Goal: Task Accomplishment & Management: Complete application form

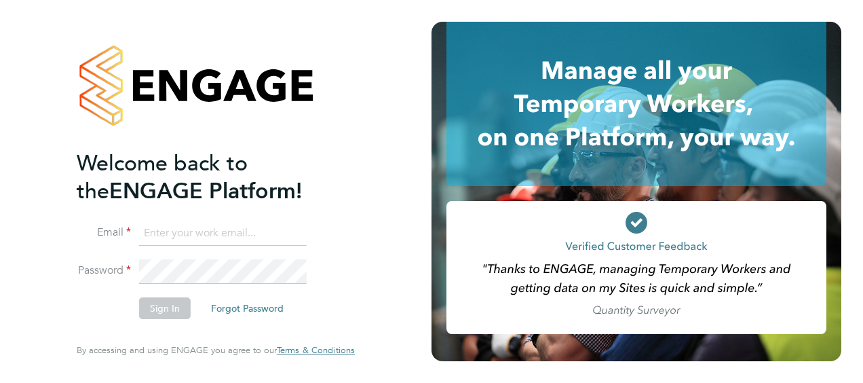
type input "[PERSON_NAME][EMAIL_ADDRESS][PERSON_NAME][DOMAIN_NAME]"
click at [169, 304] on button "Sign In" at bounding box center [165, 308] width 52 height 22
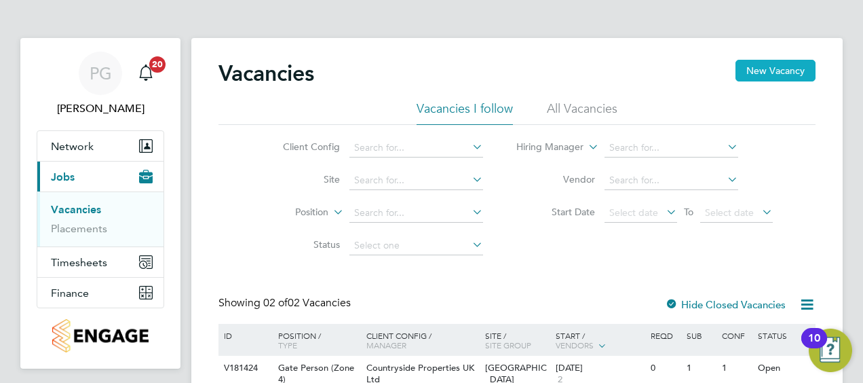
click at [775, 73] on button "New Vacancy" at bounding box center [776, 71] width 80 height 22
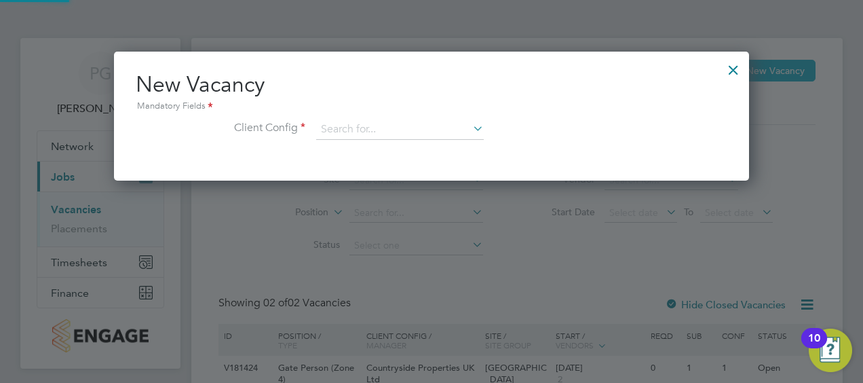
scroll to position [128, 635]
click at [416, 125] on input at bounding box center [400, 129] width 168 height 20
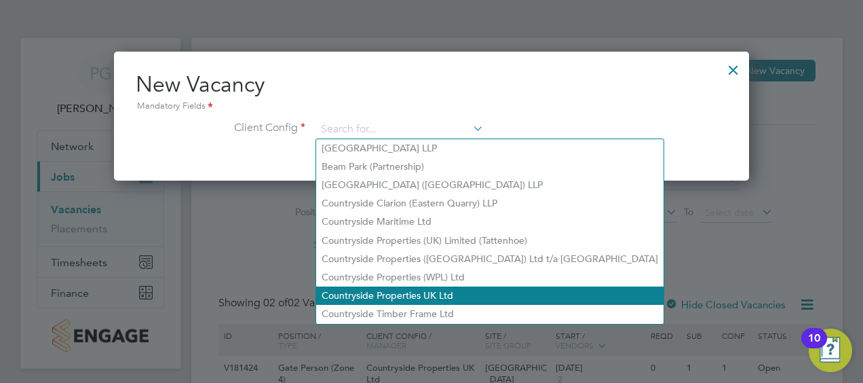
click at [400, 295] on li "Countryside Properties UK Ltd" at bounding box center [489, 295] width 347 height 18
type input "Countryside Properties UK Ltd"
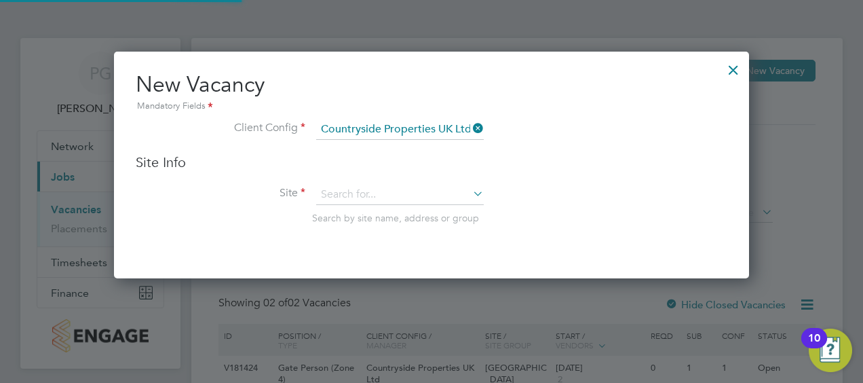
scroll to position [226, 635]
click at [385, 193] on input at bounding box center [400, 195] width 168 height 20
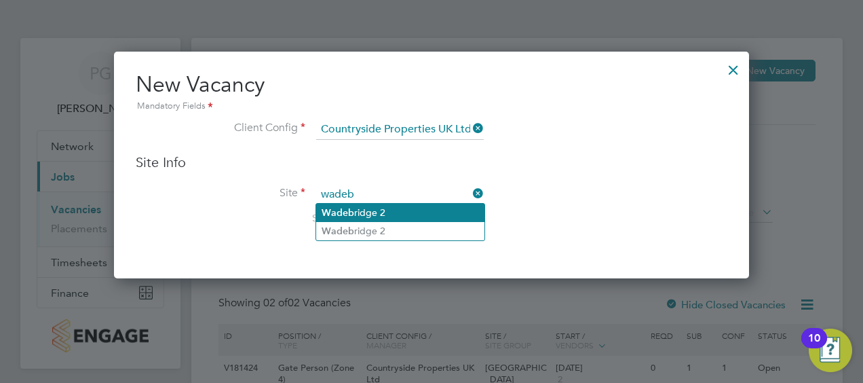
click at [380, 206] on li "Wadeb ridge 2" at bounding box center [400, 213] width 168 height 18
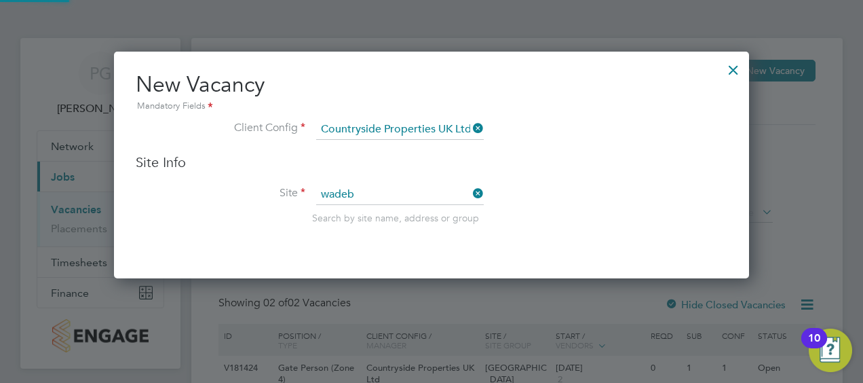
type input "Wadebridge 2"
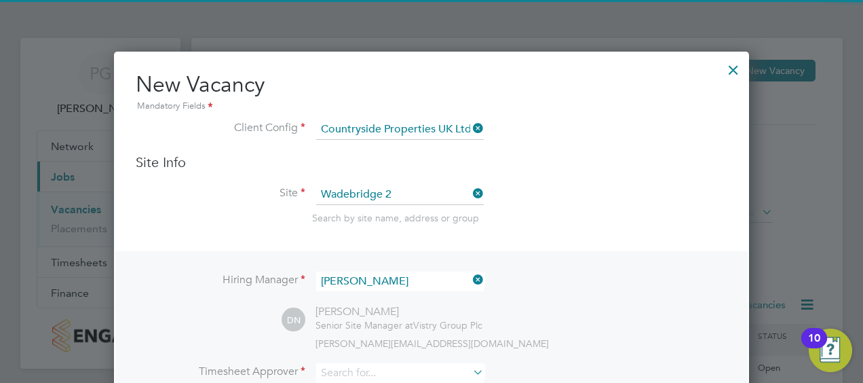
click at [543, 198] on li "Site [GEOGRAPHIC_DATA] 2 Search by site name, address or group" at bounding box center [432, 218] width 592 height 67
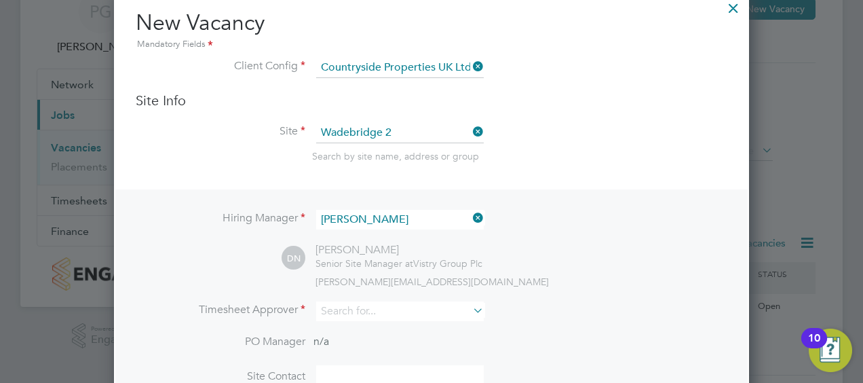
scroll to position [136, 0]
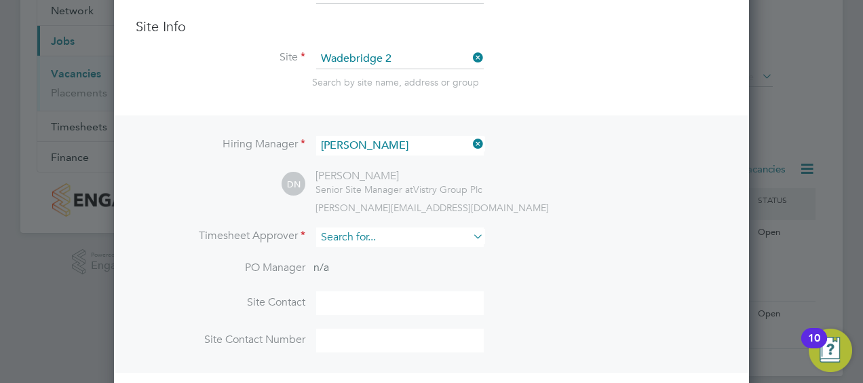
click at [376, 238] on input at bounding box center [400, 237] width 168 height 20
click at [368, 255] on li "[PERSON_NAME]" at bounding box center [400, 255] width 168 height 18
type input "[PERSON_NAME]"
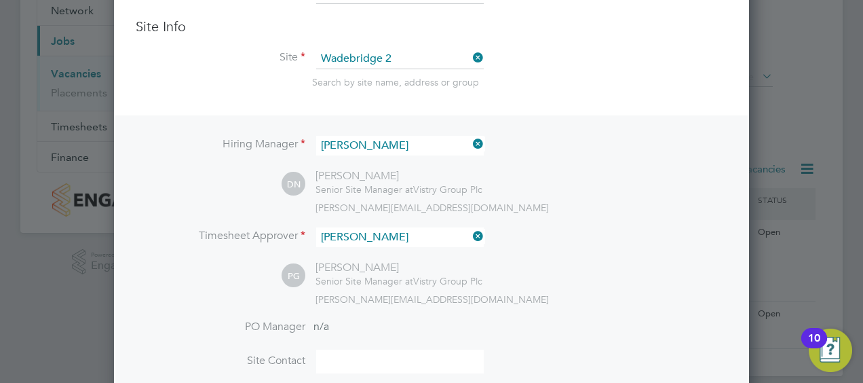
click at [470, 232] on icon at bounding box center [470, 236] width 0 height 19
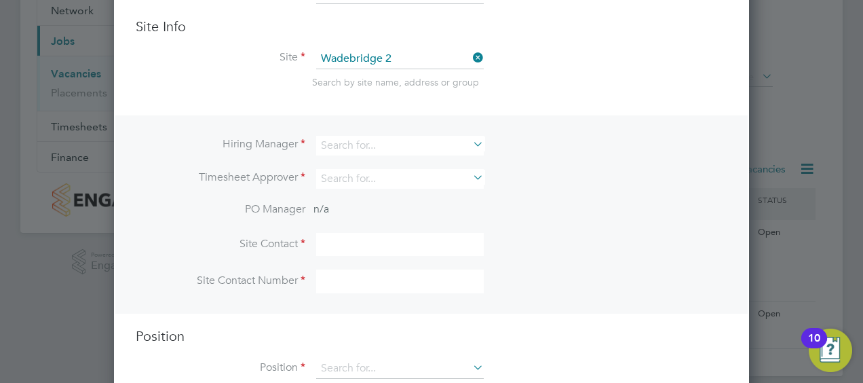
scroll to position [7, 7]
drag, startPoint x: 388, startPoint y: 141, endPoint x: 188, endPoint y: 135, distance: 200.3
click at [188, 136] on li "Hiring Manager" at bounding box center [432, 152] width 592 height 33
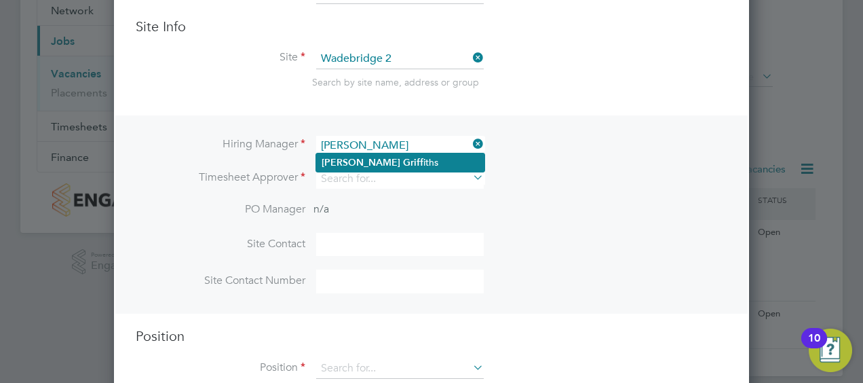
click at [403, 164] on b "Griff" at bounding box center [413, 163] width 20 height 12
type input "[PERSON_NAME]"
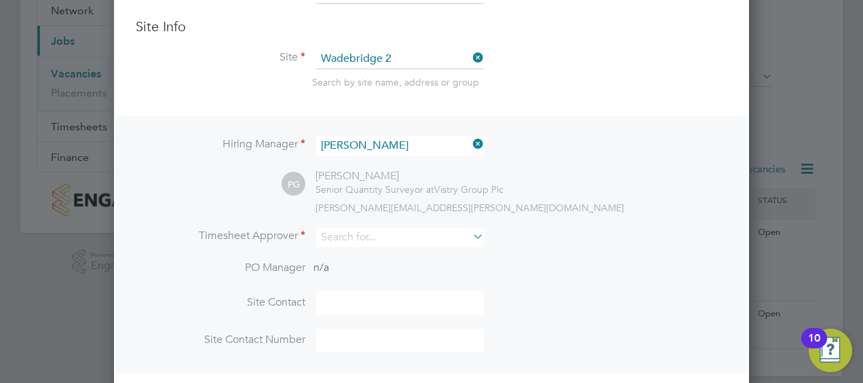
scroll to position [561, 635]
click at [350, 236] on input at bounding box center [400, 237] width 168 height 20
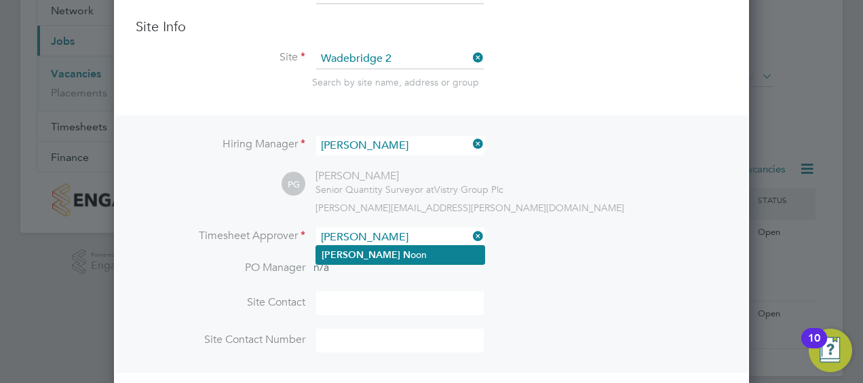
click at [351, 247] on li "[PERSON_NAME]" at bounding box center [400, 255] width 168 height 18
type input "[PERSON_NAME]"
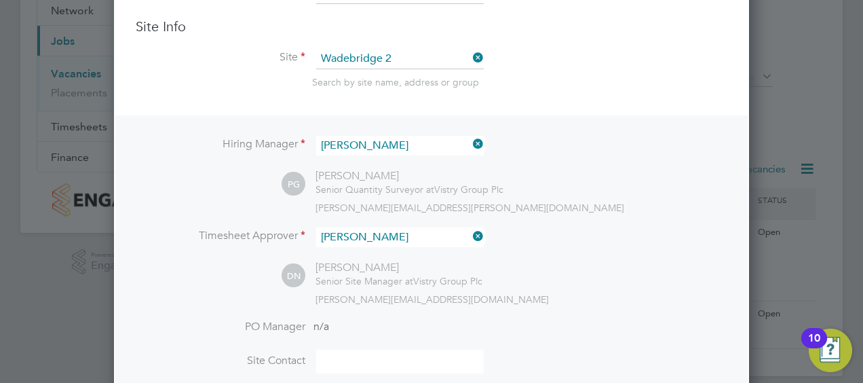
scroll to position [619, 635]
click at [483, 255] on li "Timesheet Approver [PERSON_NAME]" at bounding box center [432, 243] width 592 height 33
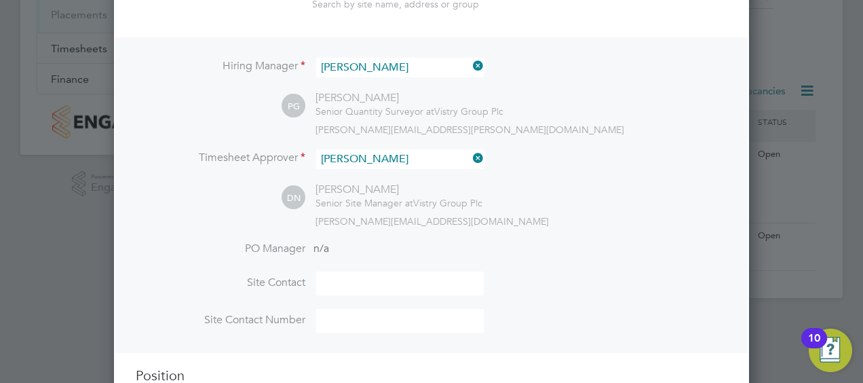
scroll to position [288, 0]
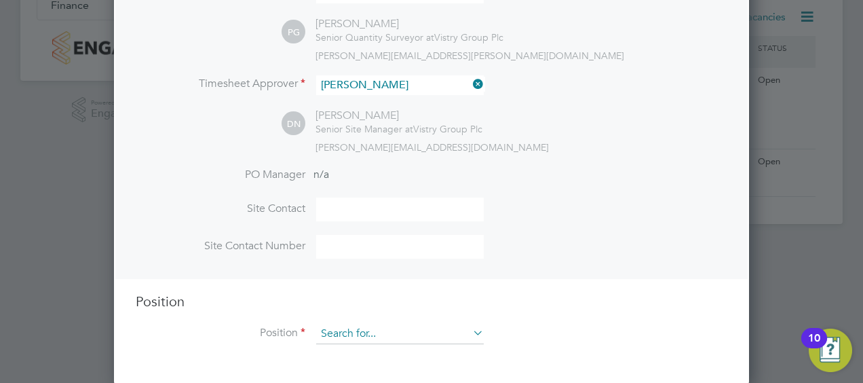
click at [385, 324] on input at bounding box center [400, 334] width 168 height 20
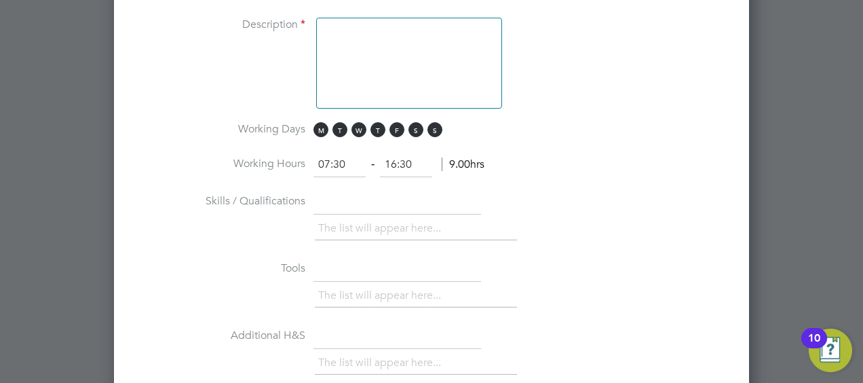
scroll to position [763, 0]
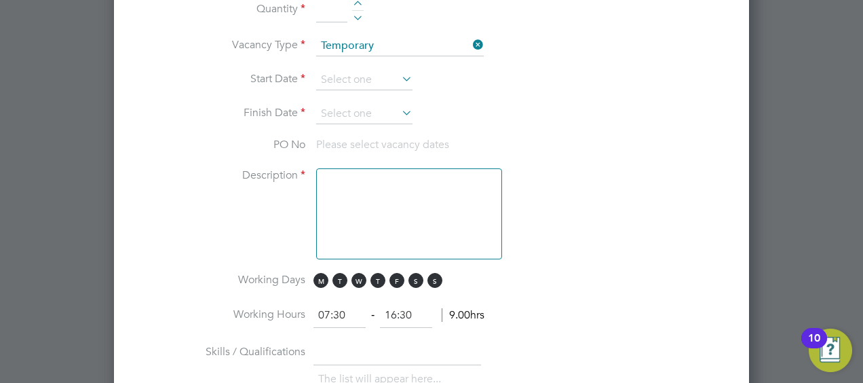
type input "gate"
click at [531, 70] on li "Start Date" at bounding box center [432, 87] width 592 height 34
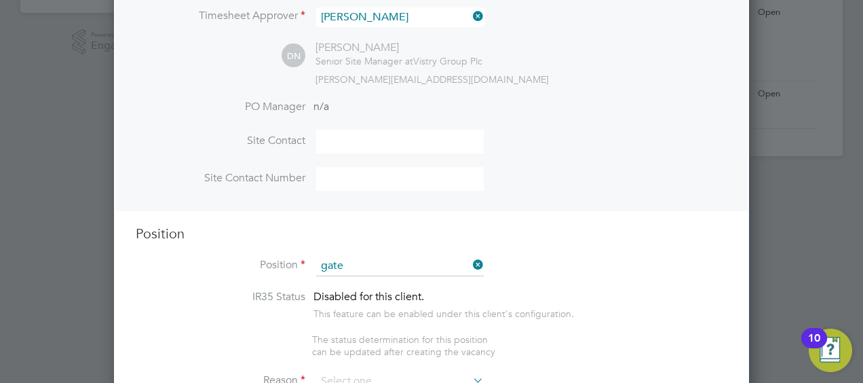
click at [470, 259] on icon at bounding box center [470, 264] width 0 height 19
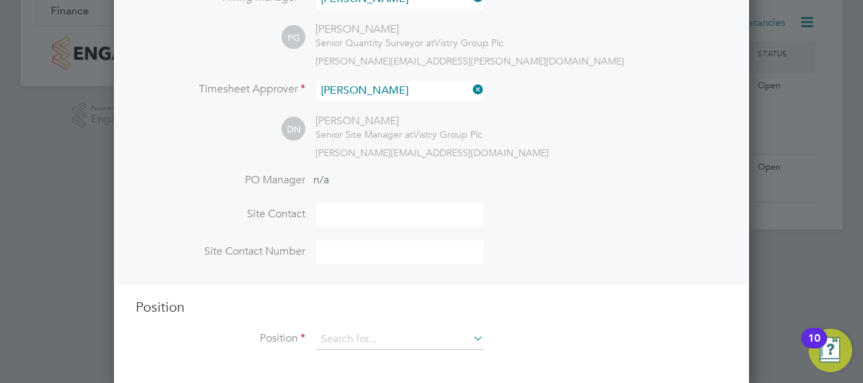
scroll to position [288, 0]
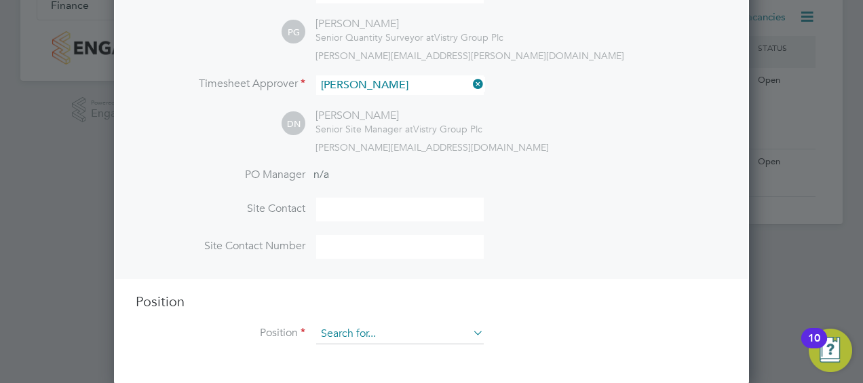
click at [354, 334] on input at bounding box center [400, 334] width 168 height 20
type input "f"
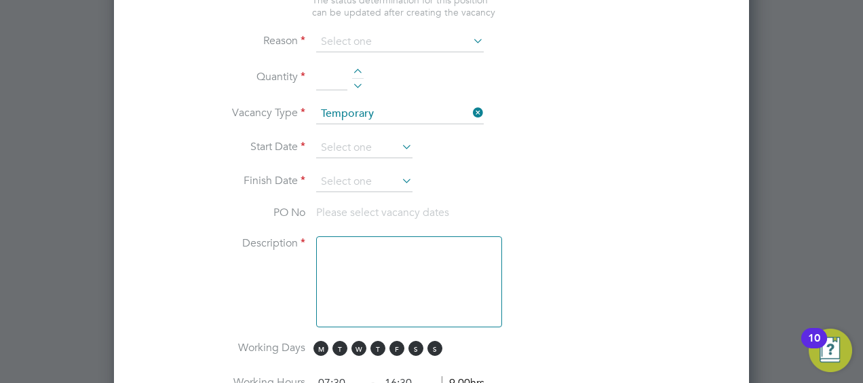
scroll to position [491, 0]
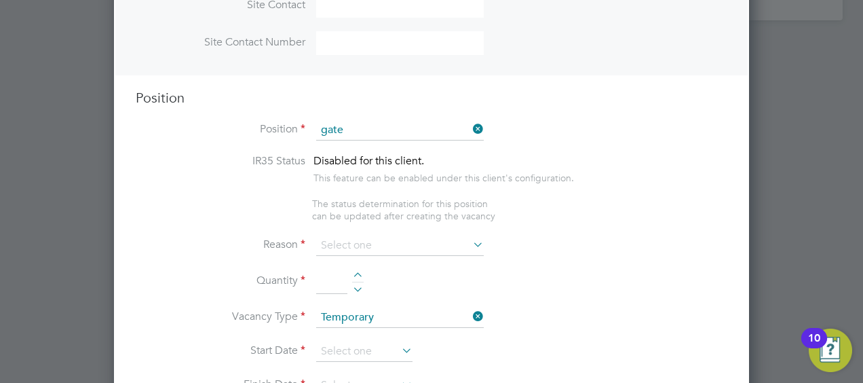
click at [360, 126] on input "gate" at bounding box center [400, 130] width 168 height 20
type input "gate"
click at [470, 126] on icon at bounding box center [470, 128] width 0 height 19
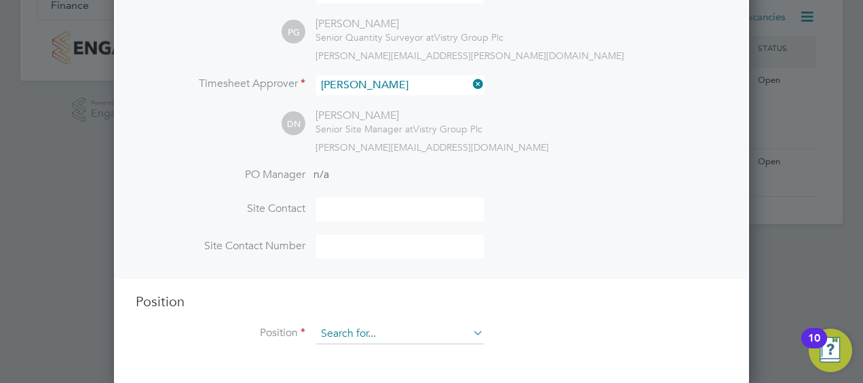
click at [354, 333] on input at bounding box center [400, 334] width 168 height 20
click at [470, 329] on icon at bounding box center [470, 332] width 0 height 19
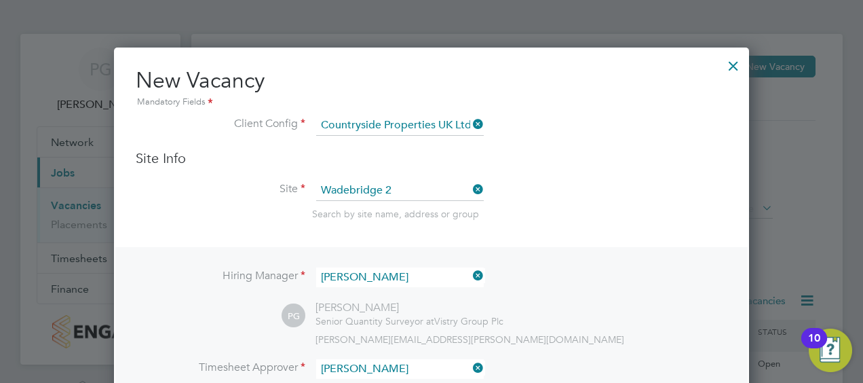
scroll to position [0, 0]
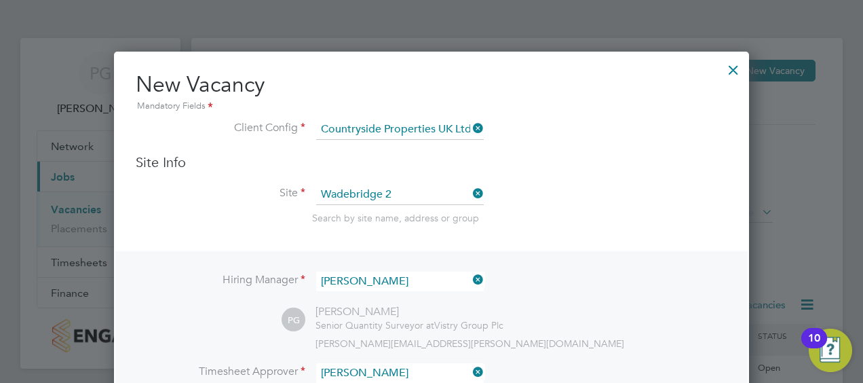
click at [732, 71] on div at bounding box center [733, 66] width 24 height 24
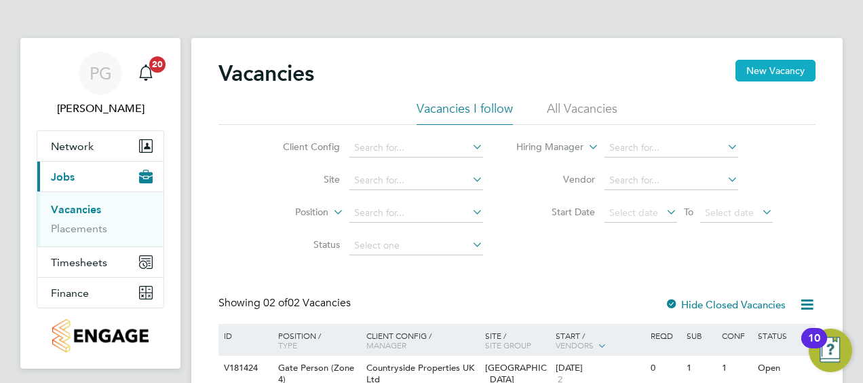
click at [785, 74] on button "New Vacancy" at bounding box center [776, 71] width 80 height 22
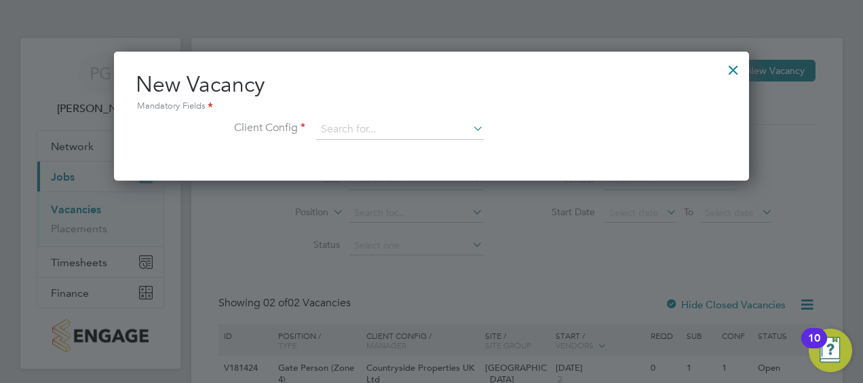
scroll to position [68, 0]
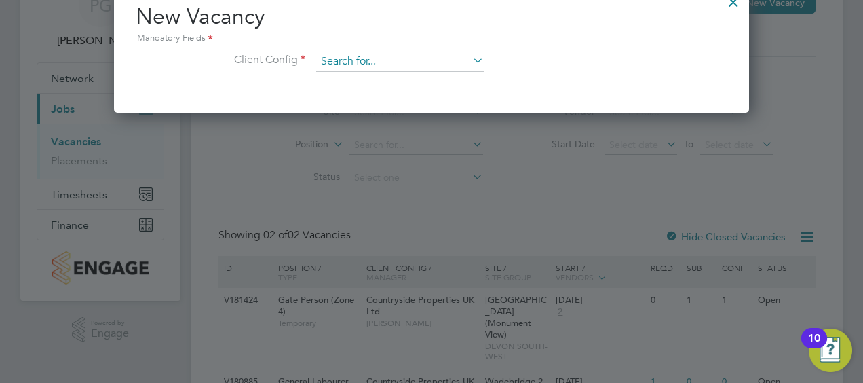
click at [350, 62] on input at bounding box center [400, 62] width 168 height 20
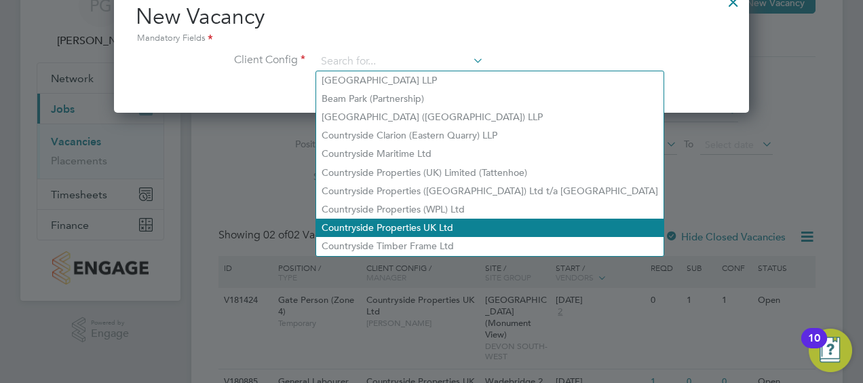
click at [378, 222] on li "Countryside Properties UK Ltd" at bounding box center [489, 228] width 347 height 18
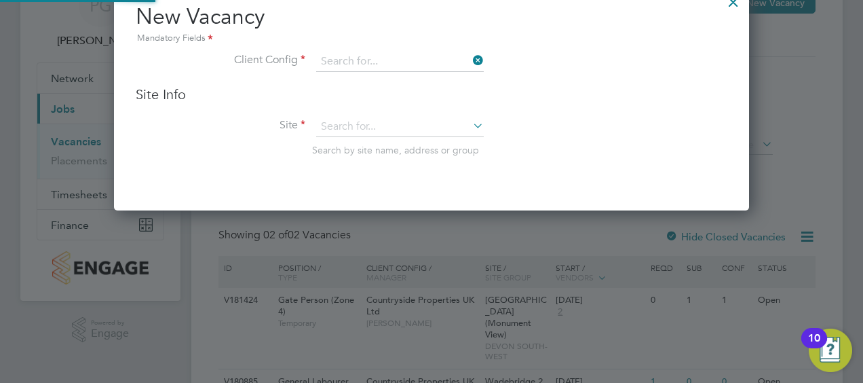
type input "Countryside Properties UK Ltd"
click at [388, 130] on input at bounding box center [400, 127] width 168 height 20
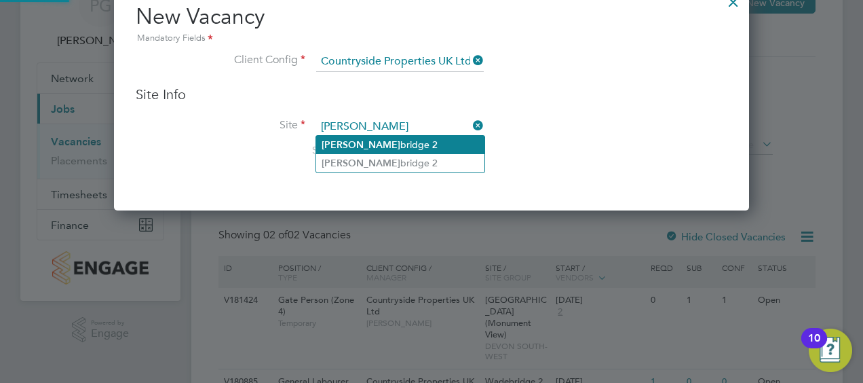
click at [396, 149] on li "[PERSON_NAME] bridge 2" at bounding box center [400, 145] width 168 height 18
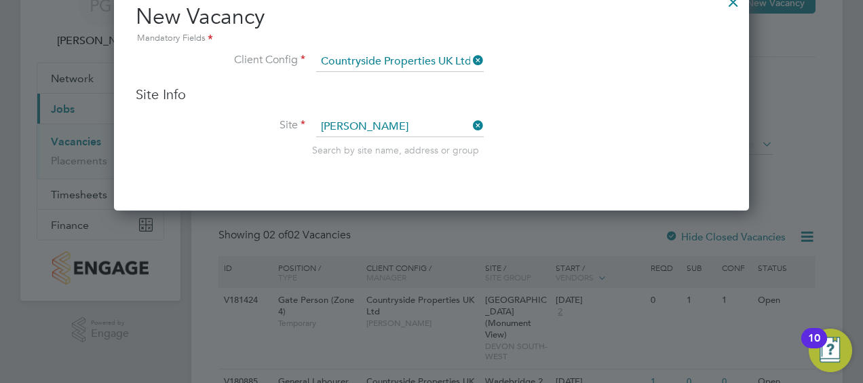
type input "Wadebridge 2"
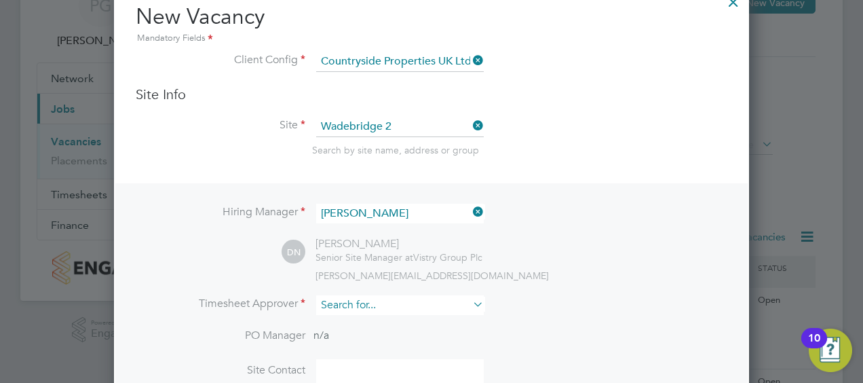
click at [377, 301] on input at bounding box center [400, 305] width 168 height 20
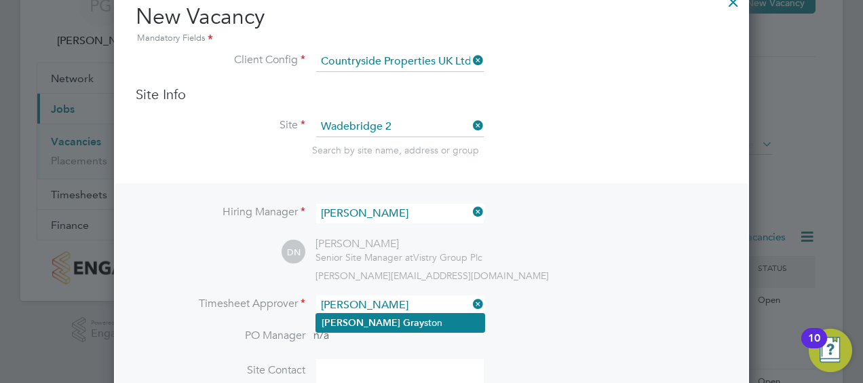
click at [403, 320] on b "Gray" at bounding box center [413, 323] width 21 height 12
type input "[PERSON_NAME]"
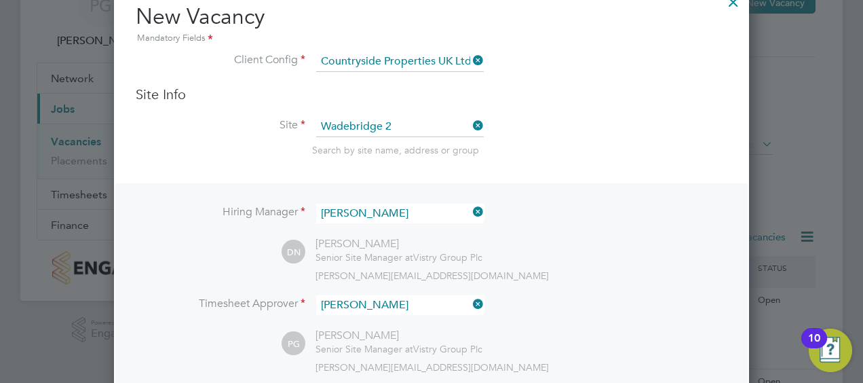
click at [672, 211] on li "Hiring Manager [PERSON_NAME]" at bounding box center [432, 220] width 592 height 33
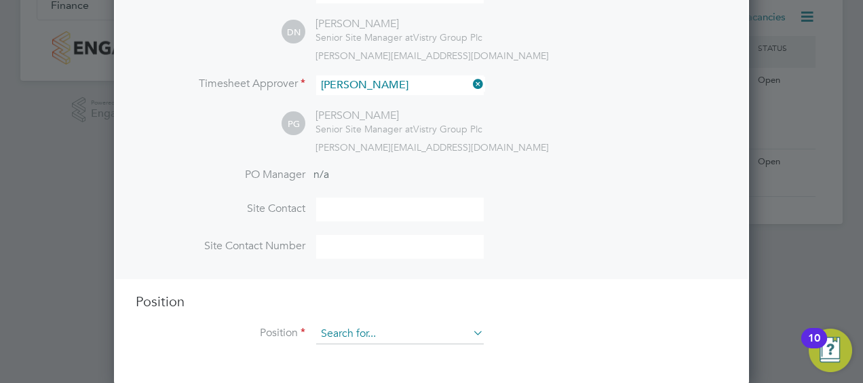
click at [394, 329] on input at bounding box center [400, 334] width 168 height 20
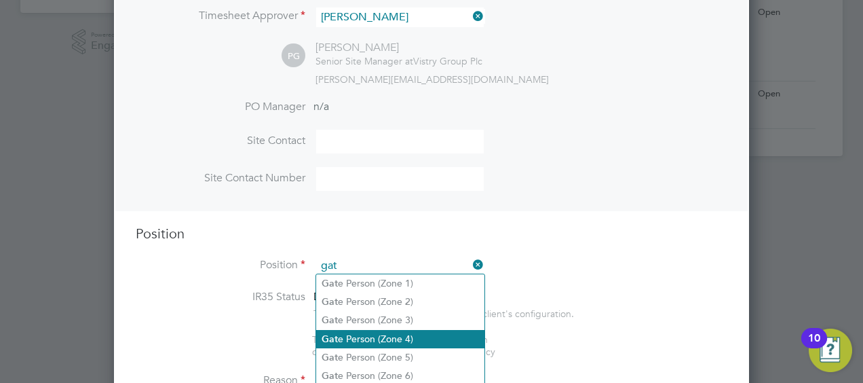
click at [358, 342] on li "Gat e Person (Zone 4)" at bounding box center [400, 339] width 168 height 18
type input "Gate Person (Zone 4)"
type textarea "- Welcoming visitors and signing visitors in and out of site - Checking CSCS ca…"
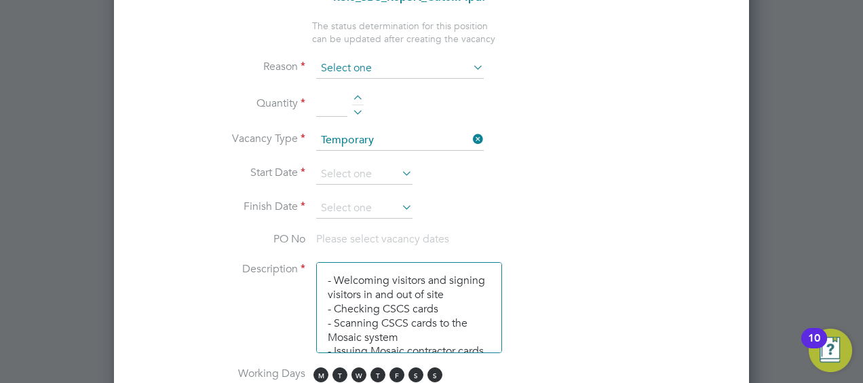
click at [366, 71] on input at bounding box center [400, 68] width 168 height 20
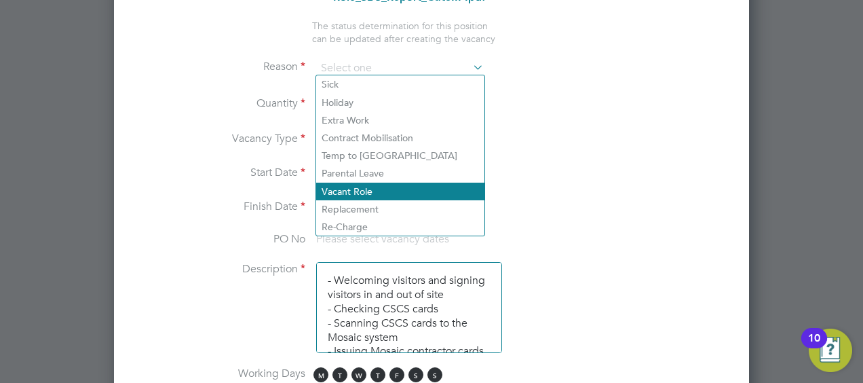
click at [347, 195] on li "Vacant Role" at bounding box center [400, 192] width 168 height 18
type input "Vacant Role"
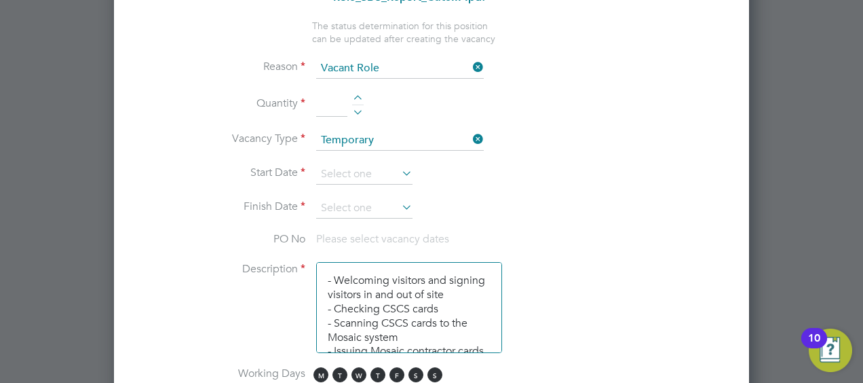
click at [319, 93] on input at bounding box center [331, 104] width 31 height 24
type input "1"
click at [432, 93] on li "Quantity 1" at bounding box center [432, 111] width 592 height 38
click at [366, 174] on input at bounding box center [364, 174] width 96 height 20
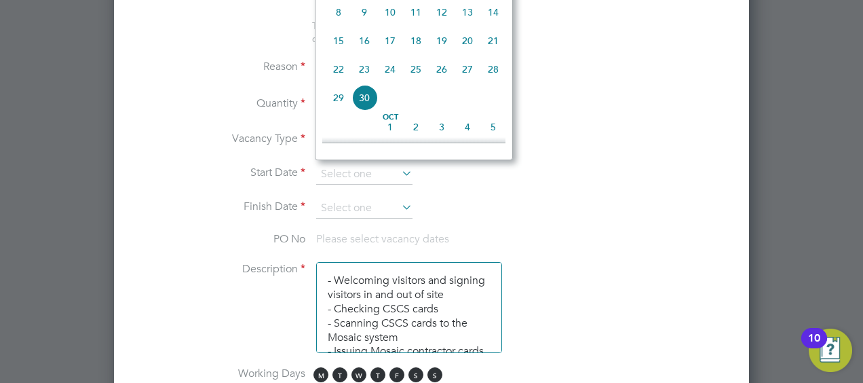
click at [392, 48] on span "17" at bounding box center [390, 41] width 26 height 26
type input "[DATE]"
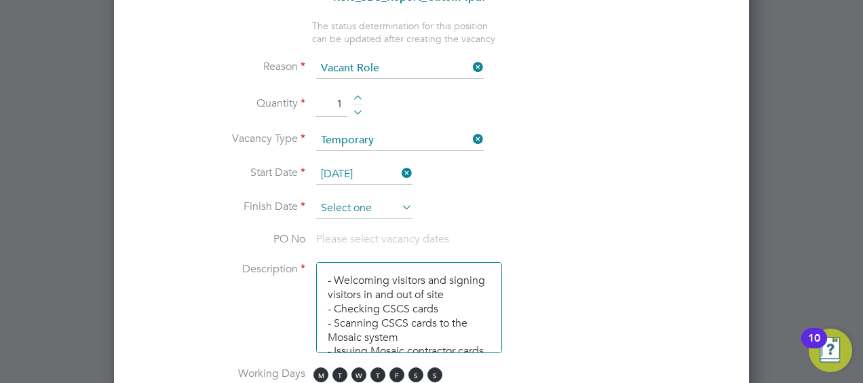
click at [370, 198] on input at bounding box center [364, 208] width 96 height 20
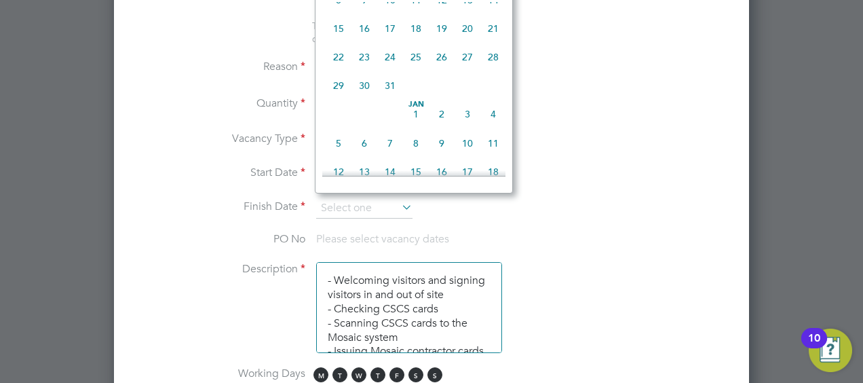
click at [451, 41] on span "19" at bounding box center [442, 29] width 26 height 26
type input "[DATE]"
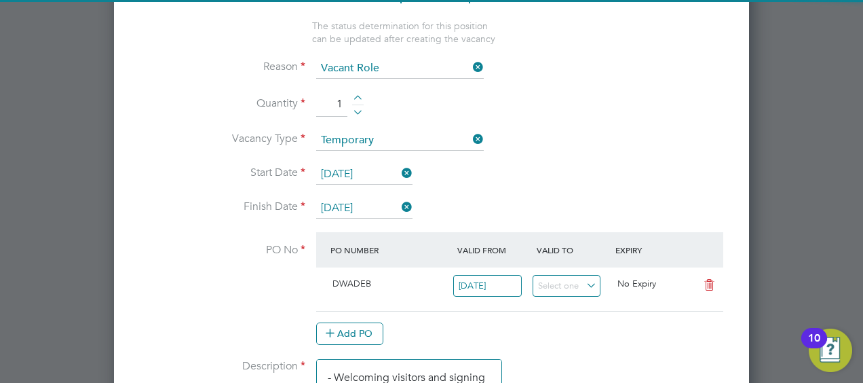
click at [586, 164] on li "Start Date [DATE]" at bounding box center [432, 181] width 592 height 34
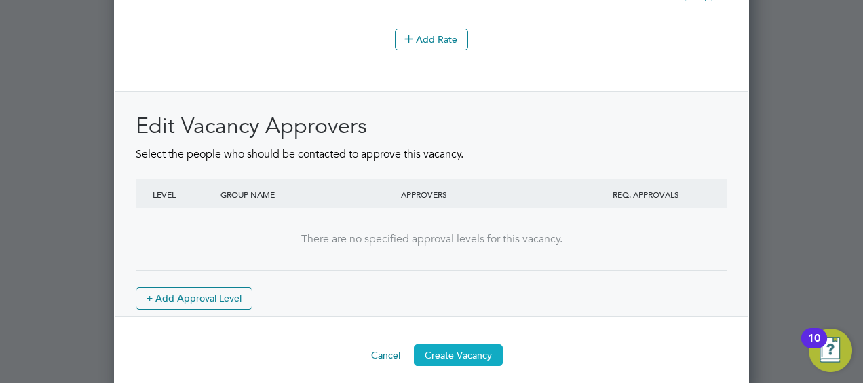
click at [445, 344] on button "Create Vacancy" at bounding box center [458, 355] width 89 height 22
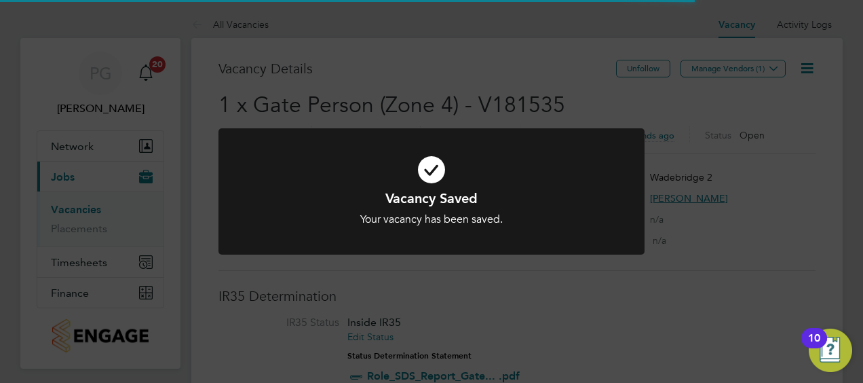
click at [576, 243] on div at bounding box center [432, 191] width 426 height 127
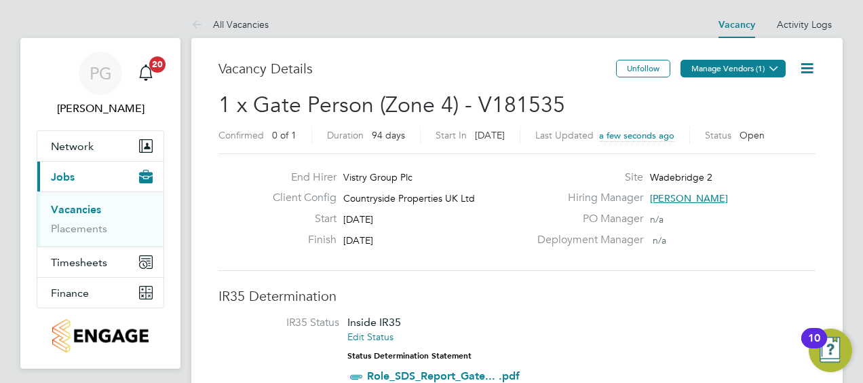
click at [707, 71] on button "Manage Vendors (1)" at bounding box center [733, 69] width 105 height 18
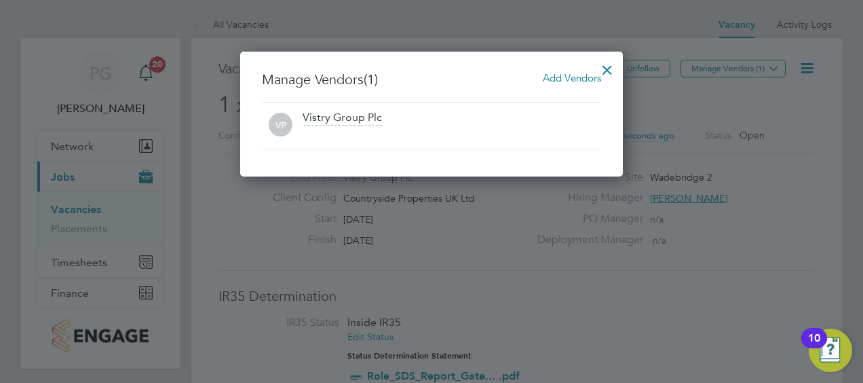
click at [577, 79] on span "Add Vendors" at bounding box center [572, 77] width 58 height 13
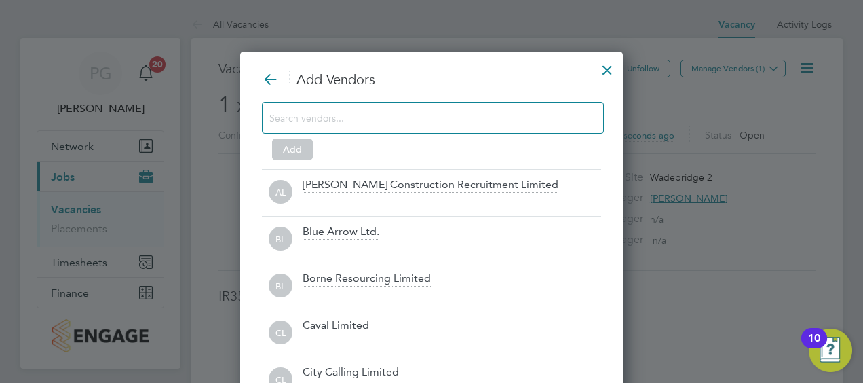
click at [551, 120] on input at bounding box center [421, 118] width 305 height 18
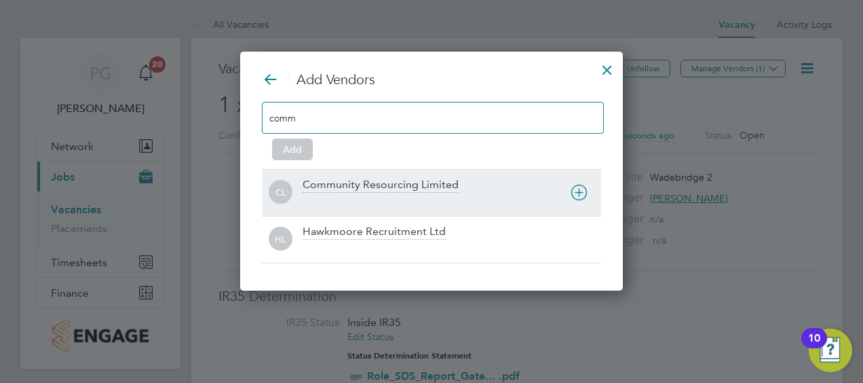
type input "comm"
click at [573, 187] on icon at bounding box center [579, 192] width 17 height 17
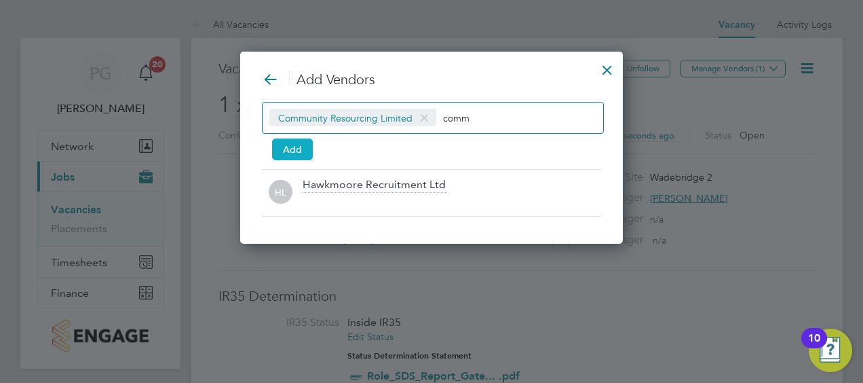
click at [296, 147] on button "Add" at bounding box center [292, 149] width 41 height 22
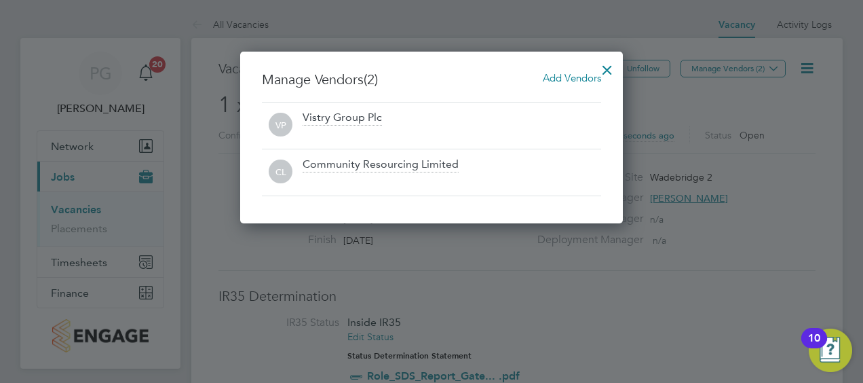
click at [603, 71] on div at bounding box center [607, 66] width 24 height 24
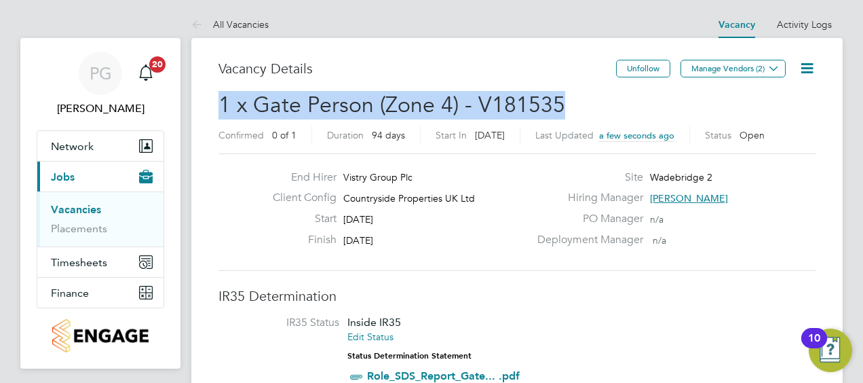
drag, startPoint x: 563, startPoint y: 104, endPoint x: 199, endPoint y: 102, distance: 364.5
copy span "1 x Gate Person (Zone 4) - V181535"
click at [69, 205] on link "Vacancies" at bounding box center [76, 209] width 50 height 13
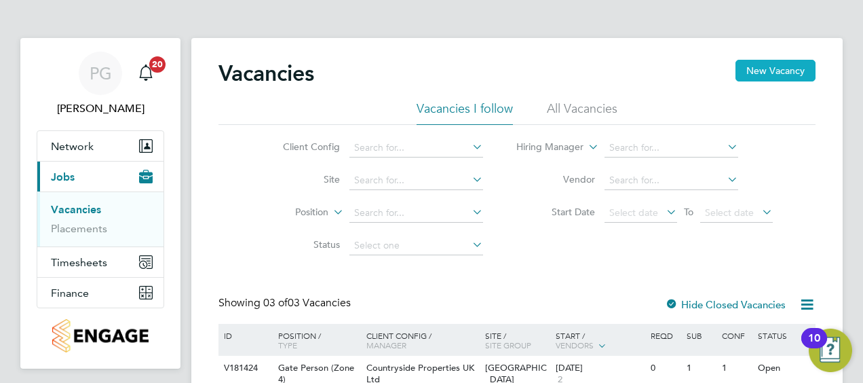
click at [765, 79] on button "New Vacancy" at bounding box center [776, 71] width 80 height 22
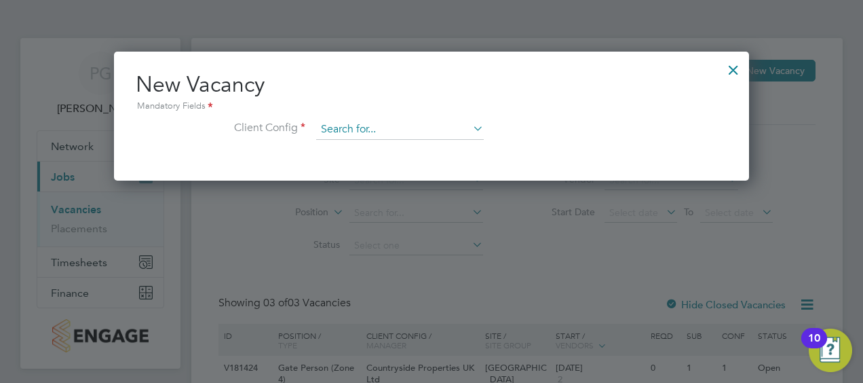
click at [373, 128] on input at bounding box center [400, 129] width 168 height 20
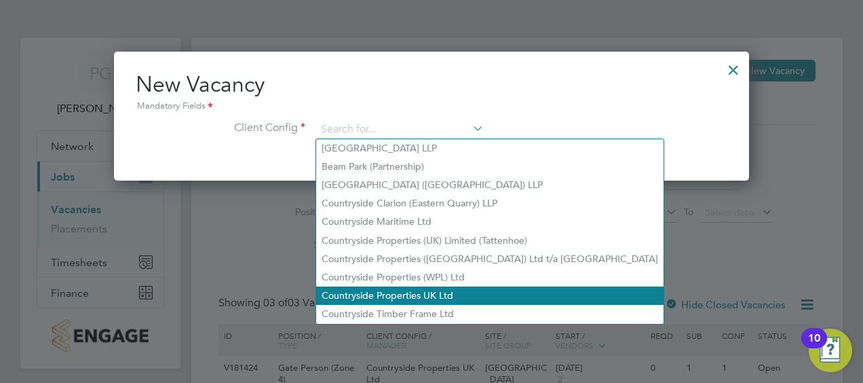
click at [424, 295] on li "Countryside Properties UK Ltd" at bounding box center [489, 295] width 347 height 18
type input "Countryside Properties UK Ltd"
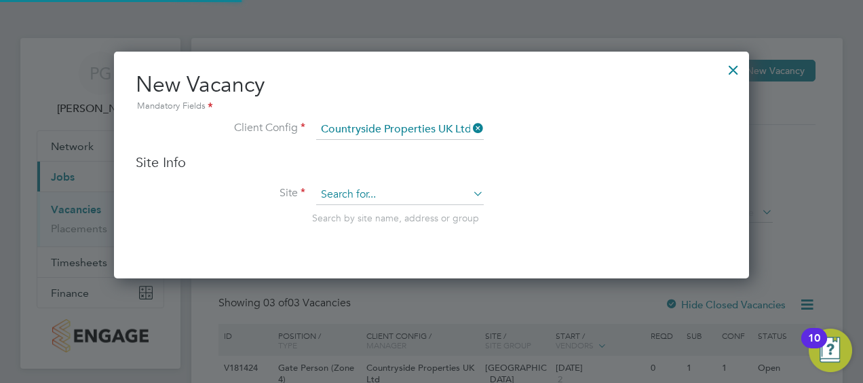
click at [394, 200] on input at bounding box center [400, 195] width 168 height 20
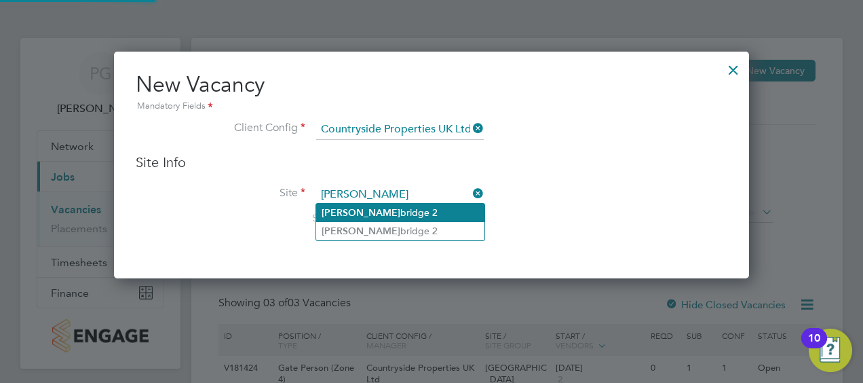
click at [345, 219] on li "[PERSON_NAME] bridge 2" at bounding box center [400, 213] width 168 height 18
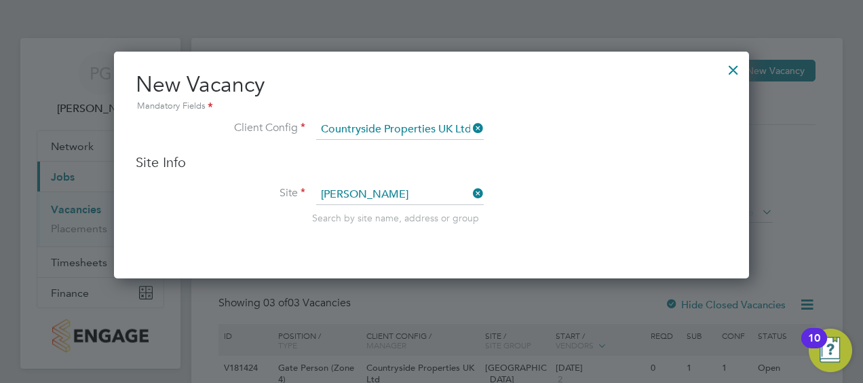
click at [505, 217] on div "Search by site name, address or group" at bounding box center [519, 218] width 415 height 12
type input "Wadebridge 2"
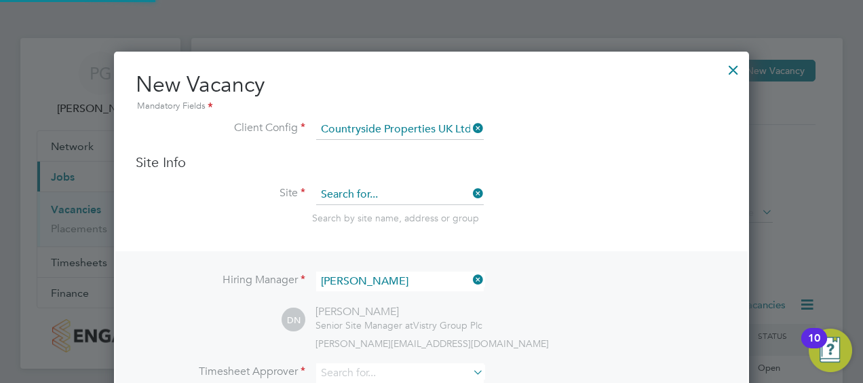
click at [410, 197] on input at bounding box center [400, 195] width 168 height 20
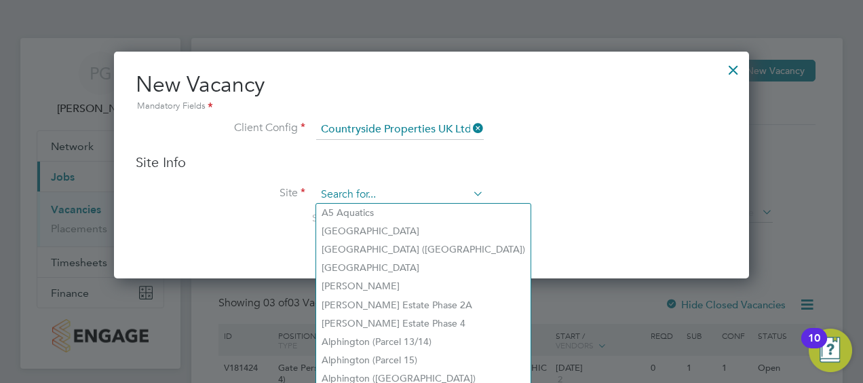
click at [410, 197] on input at bounding box center [400, 195] width 168 height 20
type input "e"
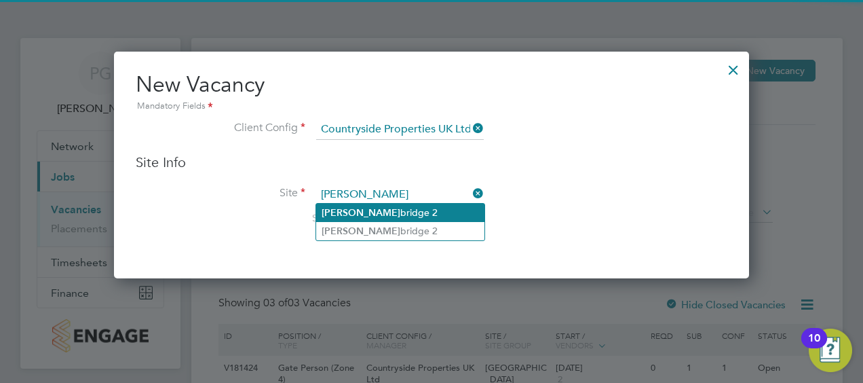
click at [405, 206] on li "[PERSON_NAME] bridge 2" at bounding box center [400, 213] width 168 height 18
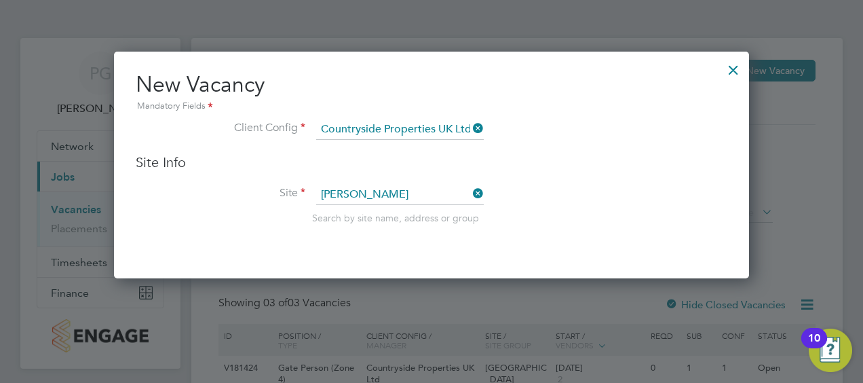
type input "Wadebridge 2"
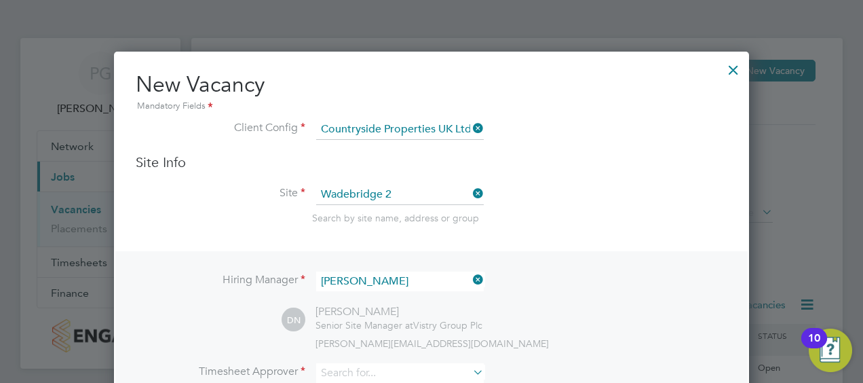
click at [637, 160] on h3 "Site Info" at bounding box center [432, 162] width 592 height 18
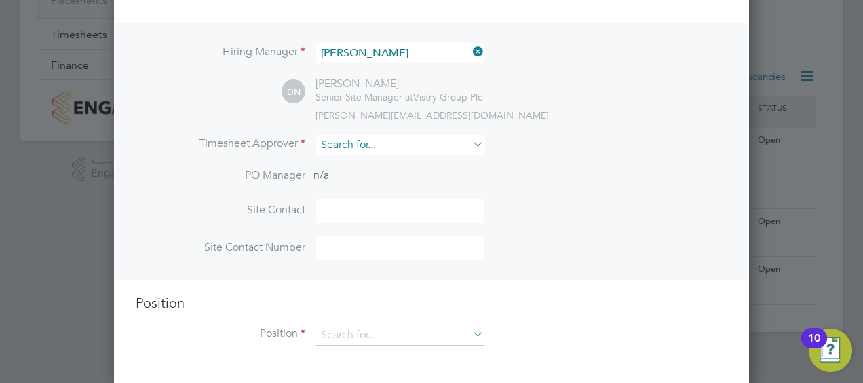
click at [337, 143] on input at bounding box center [400, 145] width 168 height 20
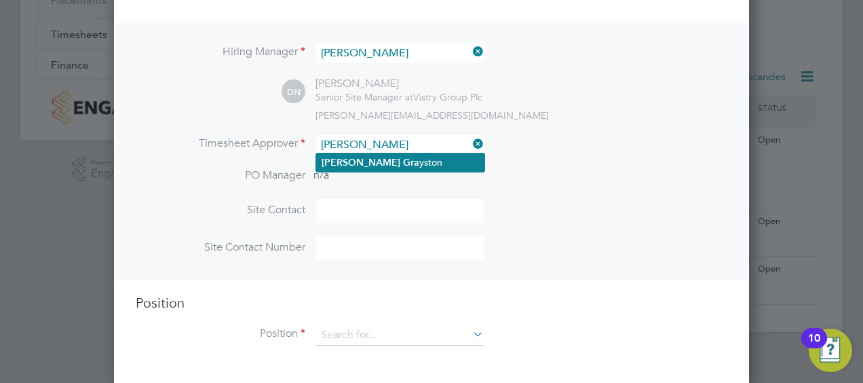
click at [403, 159] on b "Gra" at bounding box center [411, 163] width 16 height 12
type input "[PERSON_NAME]"
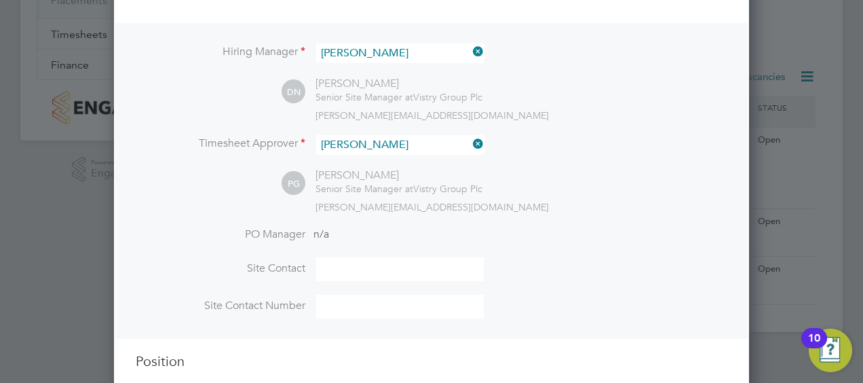
drag, startPoint x: 531, startPoint y: 170, endPoint x: 559, endPoint y: 163, distance: 29.3
click at [533, 169] on div "PG [PERSON_NAME] Senior Site Manager at Vistry Group Plc [PERSON_NAME][EMAIL_AD…" at bounding box center [505, 190] width 446 height 45
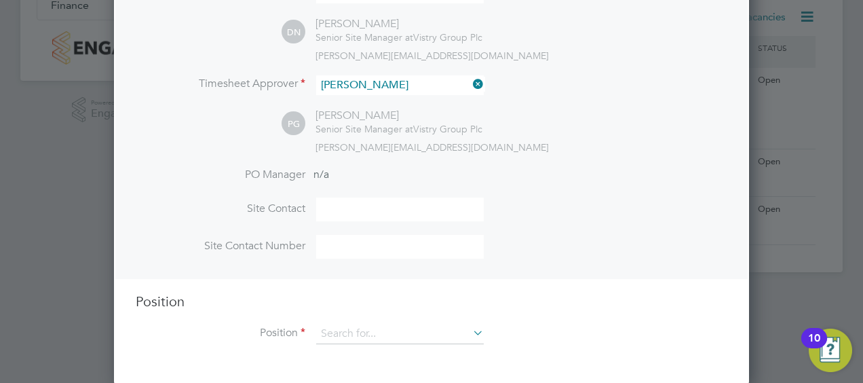
click at [382, 320] on div "Position Position" at bounding box center [432, 325] width 592 height 65
click at [376, 328] on input at bounding box center [400, 334] width 168 height 20
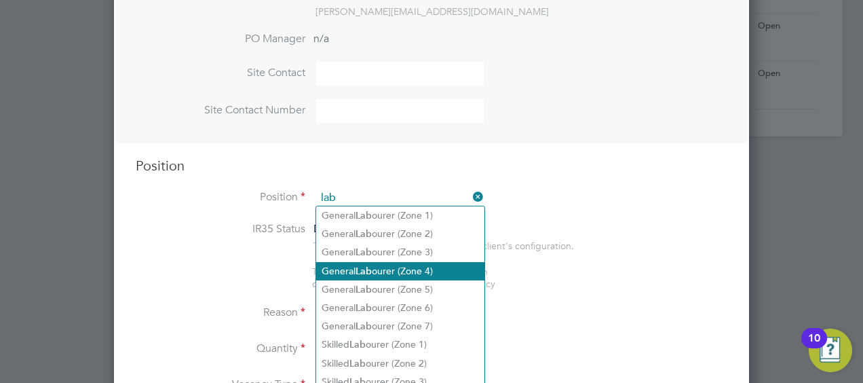
click at [397, 268] on li "General Lab ourer (Zone 4)" at bounding box center [400, 271] width 168 height 18
type input "General Labourer (Zone 4)"
type textarea "- General site labouring duties - Supporting the trades on site - Moving materi…"
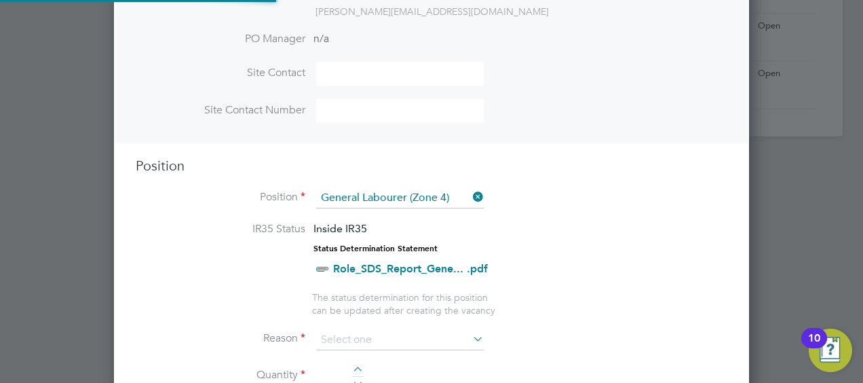
click at [523, 247] on li "IR35 Status Inside IR35 Status Determination Statement Role_SDS_Report_Gene... …" at bounding box center [432, 256] width 592 height 69
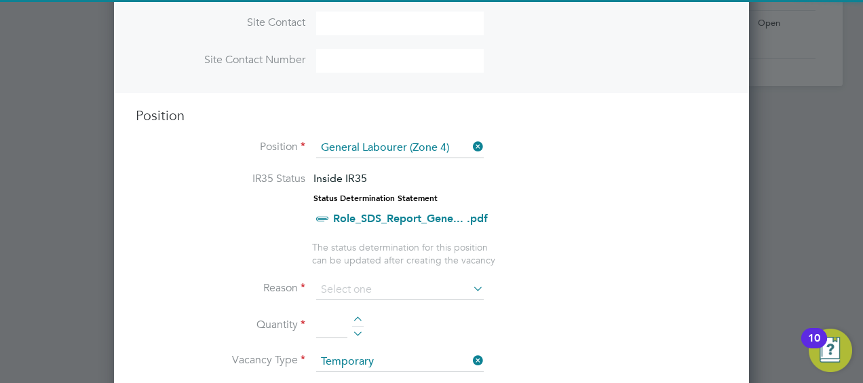
scroll to position [559, 0]
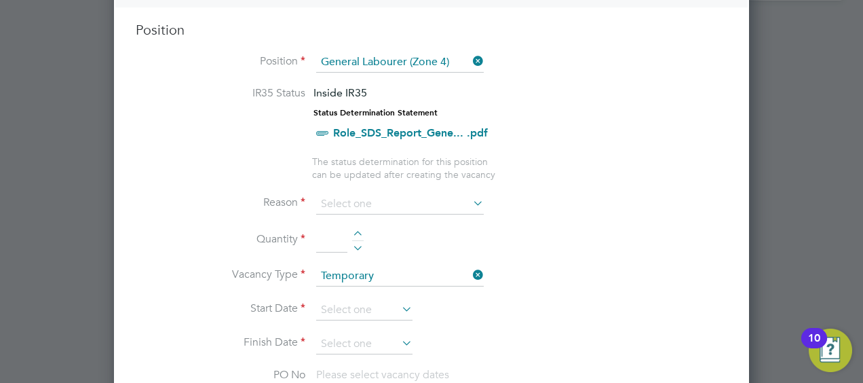
click at [354, 232] on li "Holiday" at bounding box center [400, 238] width 168 height 18
type input "Holiday"
click at [345, 238] on input at bounding box center [331, 240] width 31 height 24
type input "1"
click at [504, 244] on li "Quantity 1" at bounding box center [432, 247] width 592 height 38
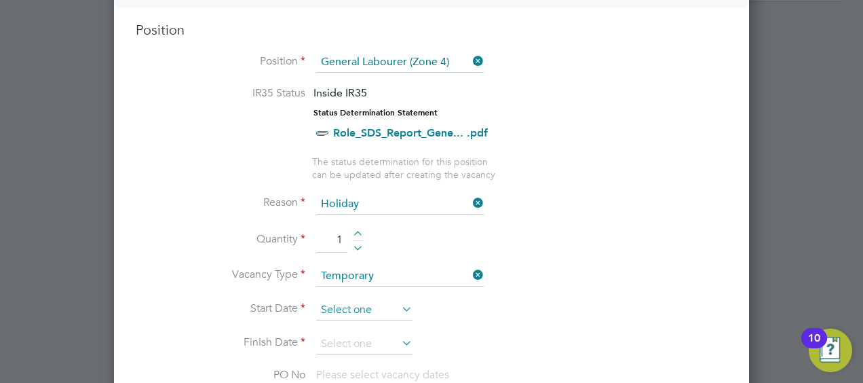
click at [379, 300] on input at bounding box center [364, 310] width 96 height 20
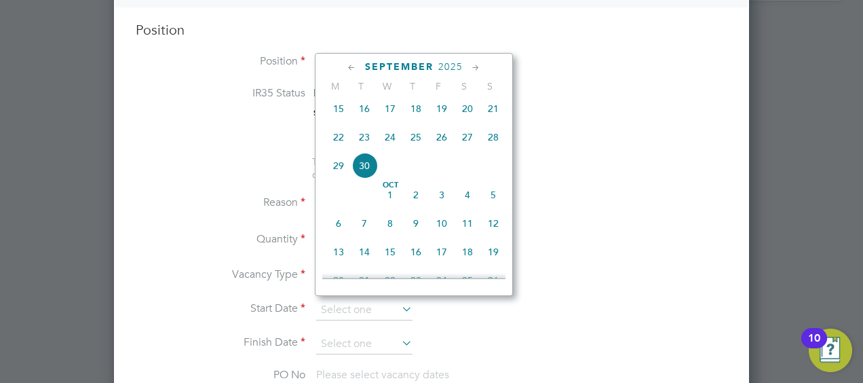
click at [341, 145] on span "22" at bounding box center [339, 137] width 26 height 26
type input "[DATE]"
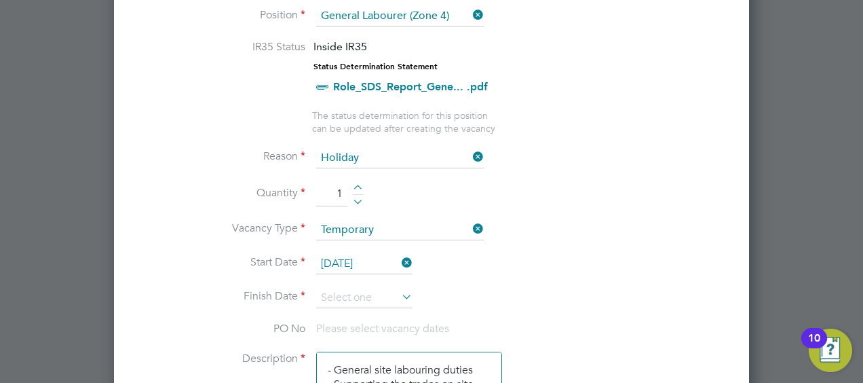
scroll to position [627, 0]
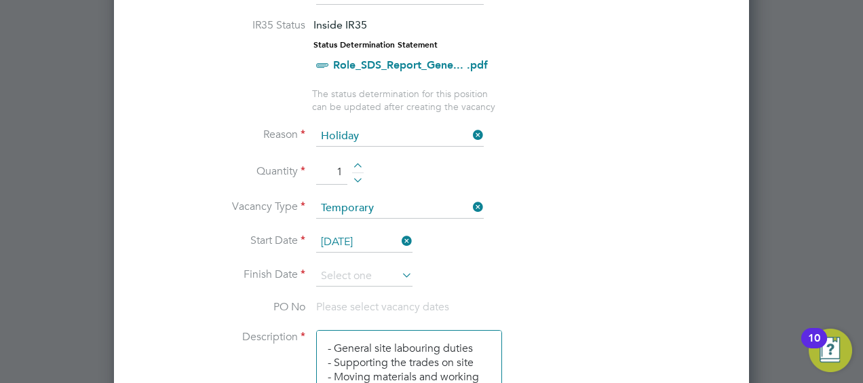
click at [358, 261] on li "Start Date [DATE]" at bounding box center [432, 249] width 592 height 34
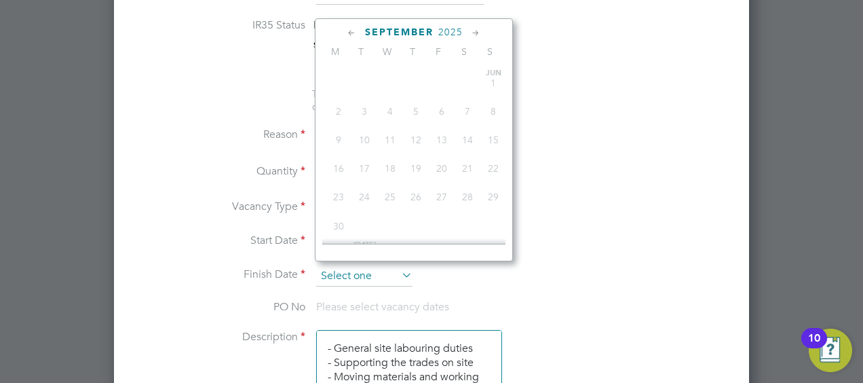
click at [356, 266] on input at bounding box center [364, 276] width 96 height 20
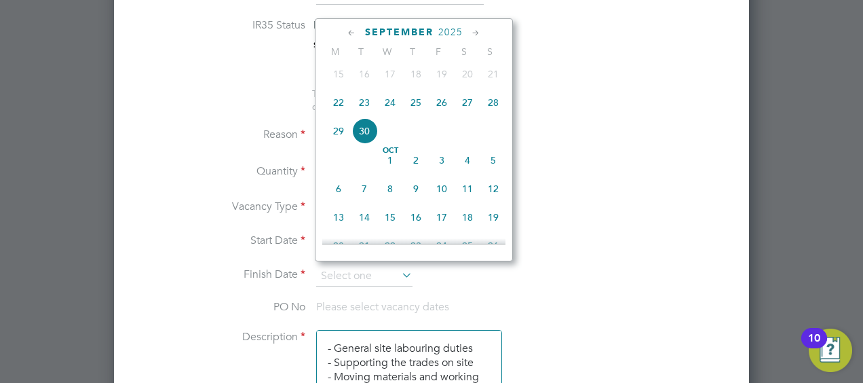
click at [392, 109] on span "24" at bounding box center [390, 103] width 26 height 26
type input "[DATE]"
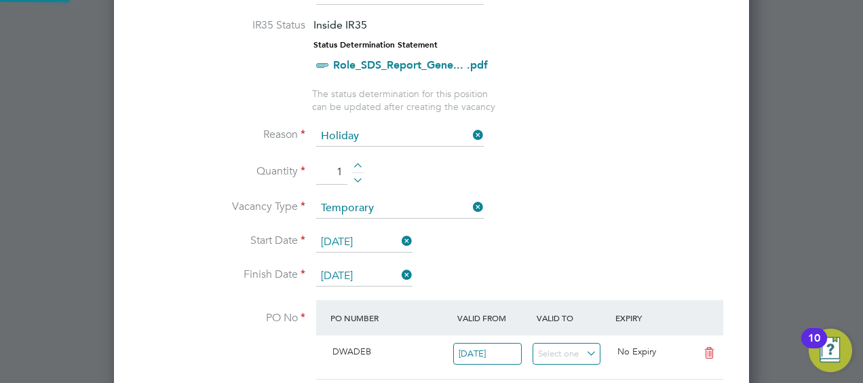
scroll to position [23, 128]
click at [671, 209] on li "Vacancy Type Temporary" at bounding box center [432, 215] width 592 height 34
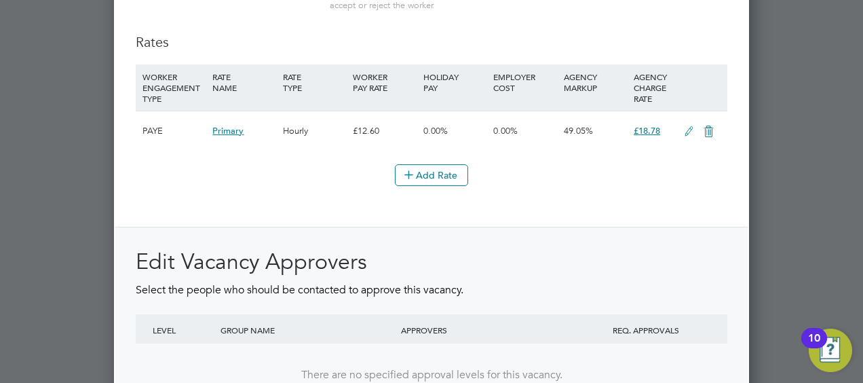
scroll to position [1708, 0]
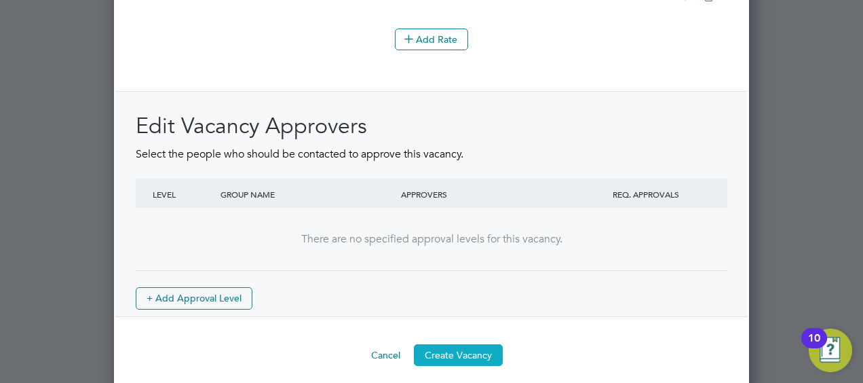
click at [470, 344] on button "Create Vacancy" at bounding box center [458, 355] width 89 height 22
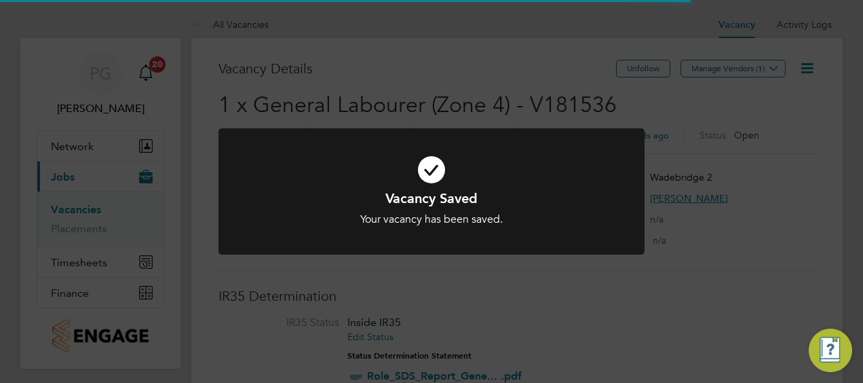
scroll to position [7, 7]
click at [718, 267] on div "Vacancy Saved Your vacancy has been saved. Cancel Okay" at bounding box center [431, 191] width 863 height 383
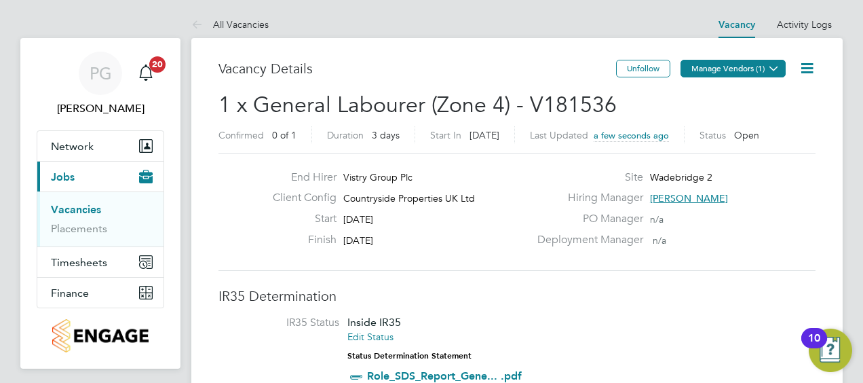
click at [772, 72] on icon at bounding box center [774, 68] width 10 height 10
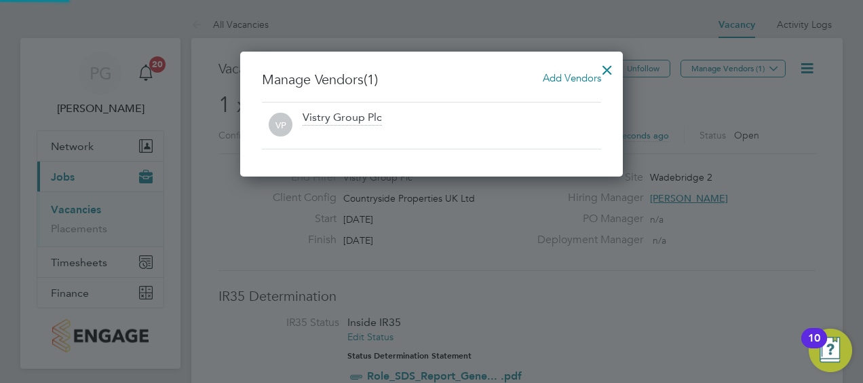
scroll to position [125, 383]
click at [580, 79] on span "Add Vendors" at bounding box center [572, 77] width 58 height 13
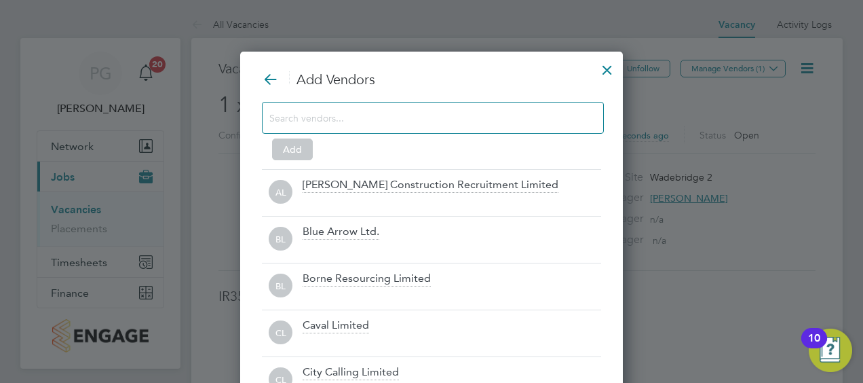
scroll to position [377, 383]
click at [485, 124] on input at bounding box center [421, 118] width 305 height 18
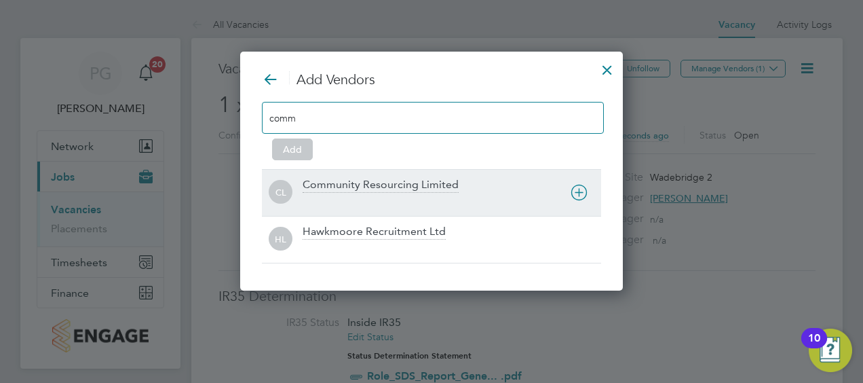
type input "comm"
click at [429, 181] on div "Community Resourcing Limited" at bounding box center [381, 185] width 156 height 15
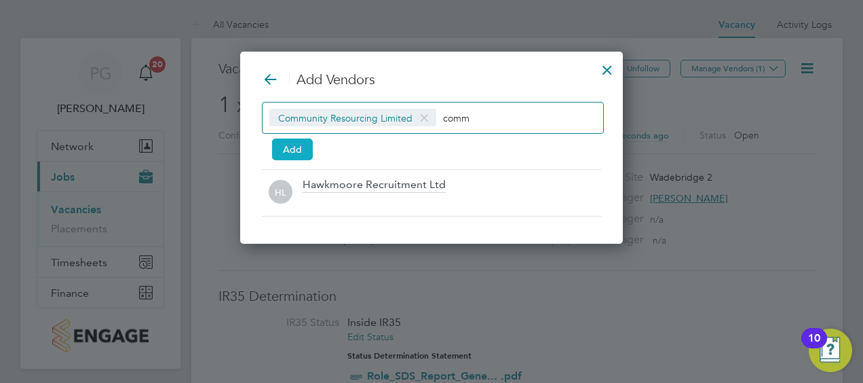
click at [299, 144] on button "Add" at bounding box center [292, 149] width 41 height 22
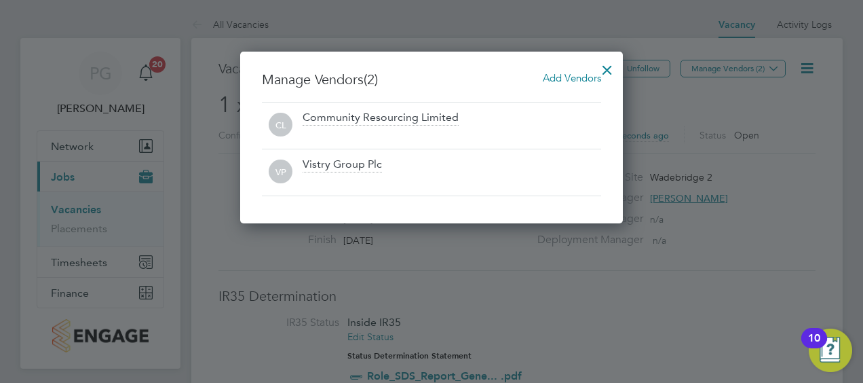
click at [611, 73] on div at bounding box center [607, 66] width 24 height 24
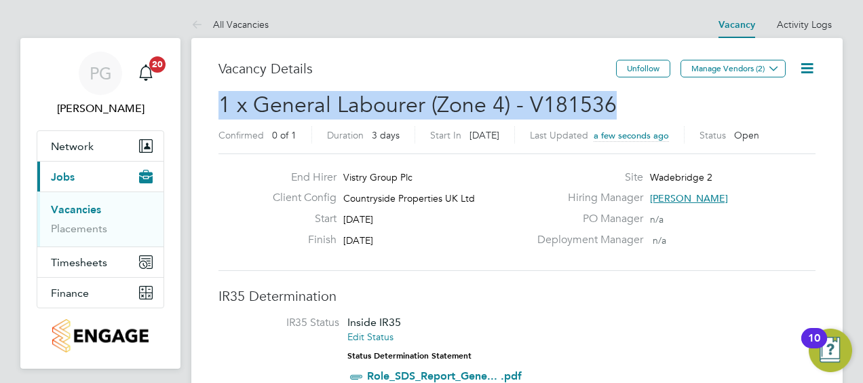
drag, startPoint x: 211, startPoint y: 103, endPoint x: 626, endPoint y: 105, distance: 415.4
copy span "1 x General Labourer (Zone 4) - V181536"
